Goal: Information Seeking & Learning: Understand process/instructions

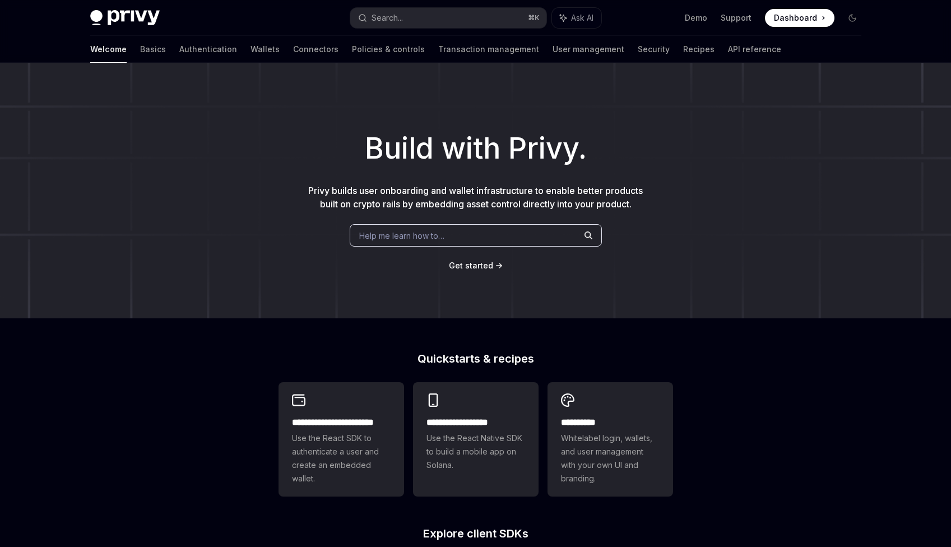
click at [398, 233] on span "Help me learn how to…" at bounding box center [401, 236] width 85 height 12
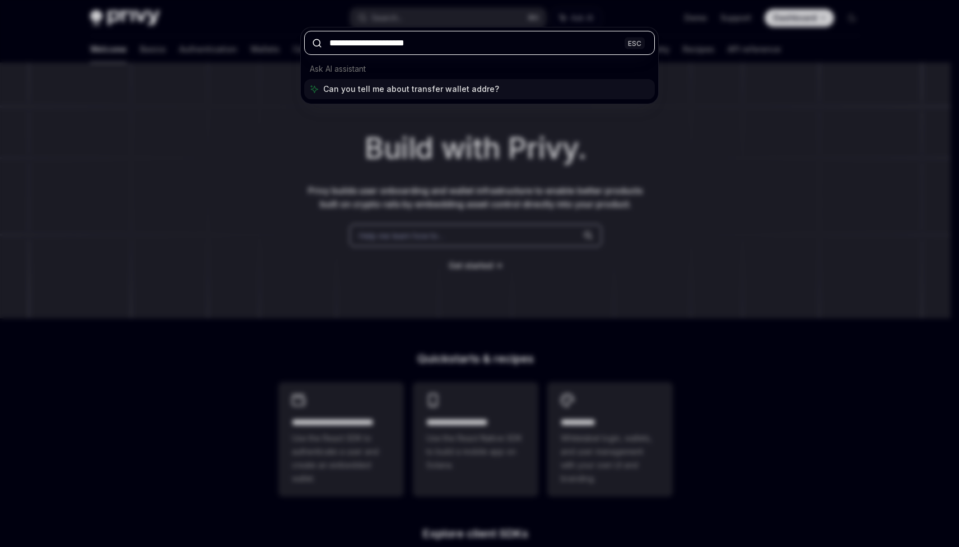
type input "**********"
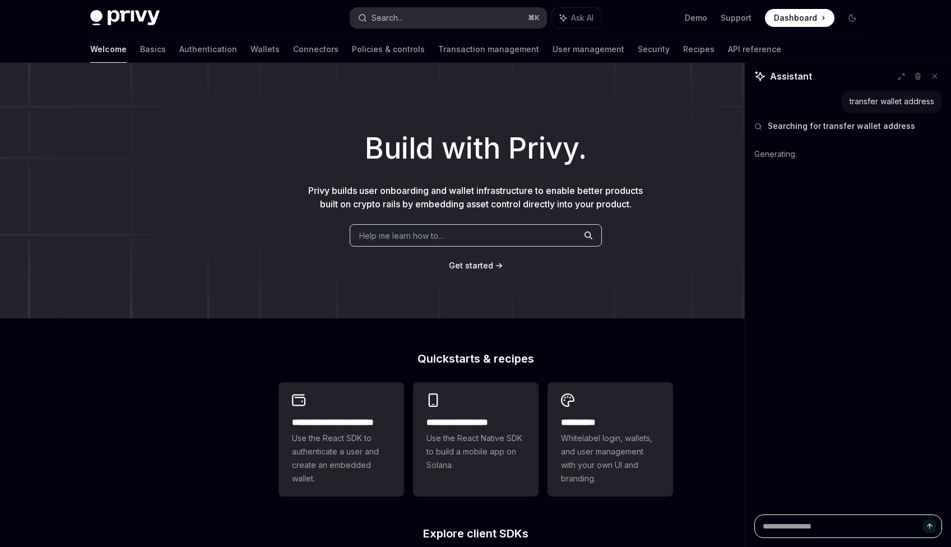
type textarea "*"
click at [415, 234] on span "Help me learn how to…" at bounding box center [401, 236] width 85 height 12
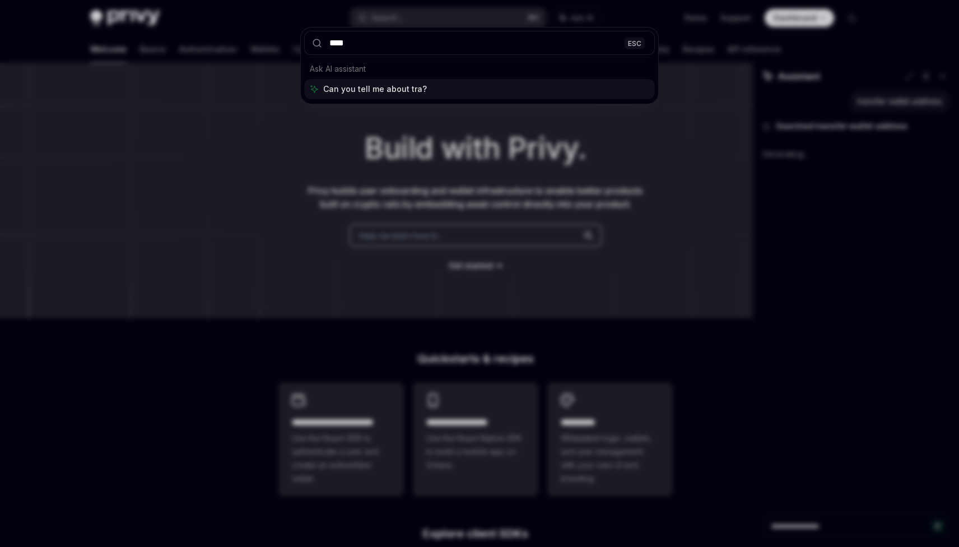
type input "*****"
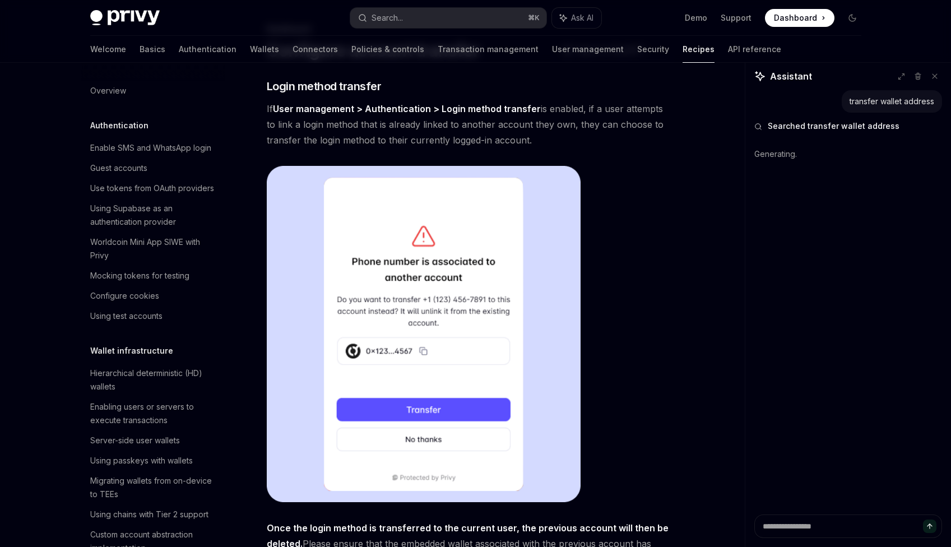
scroll to position [546, 0]
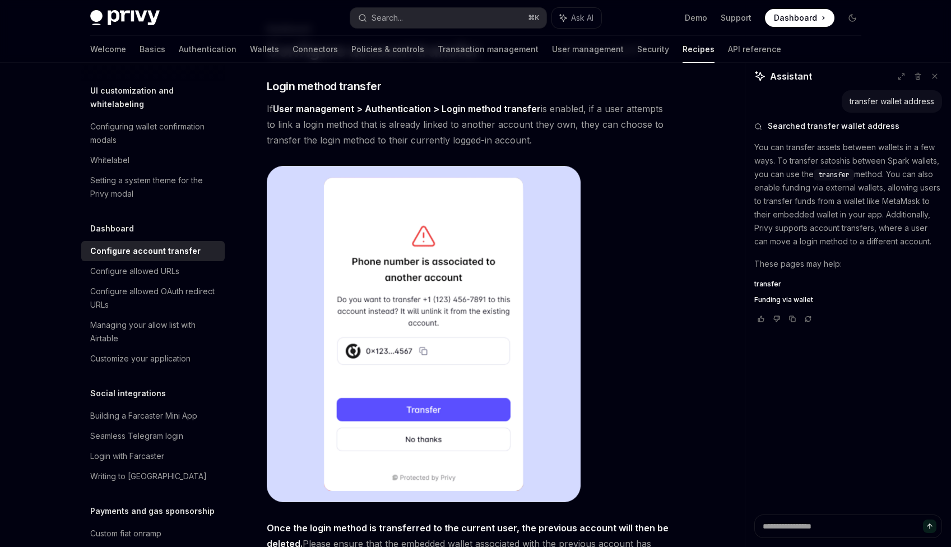
drag, startPoint x: 286, startPoint y: 76, endPoint x: 624, endPoint y: 142, distance: 343.9
click at [624, 141] on div "Dashboard Configure account transfer OpenAI Open in ChatGPT OpenAI Open in Chat…" at bounding box center [363, 414] width 619 height 785
type textarea "*"
click at [618, 144] on span "If User management > Authentication > Login method transfer is enabled, if a us…" at bounding box center [469, 124] width 404 height 47
drag, startPoint x: 618, startPoint y: 144, endPoint x: 444, endPoint y: 75, distance: 186.6
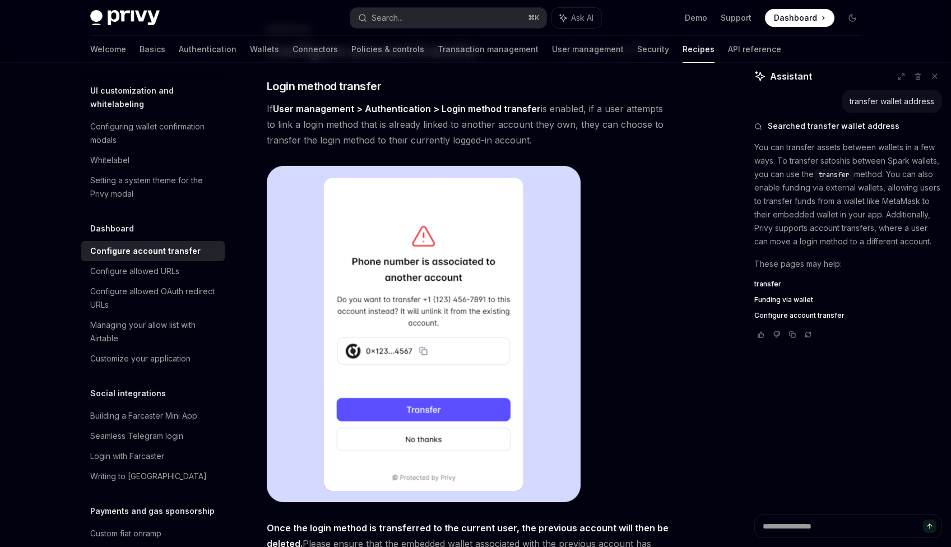
click at [444, 75] on div "Dashboard Configure account transfer OpenAI Open in ChatGPT OpenAI Open in Chat…" at bounding box center [363, 414] width 619 height 785
